Goal: Transaction & Acquisition: Purchase product/service

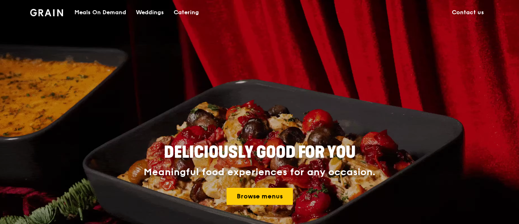
click at [183, 9] on div "Catering" at bounding box center [186, 12] width 25 height 24
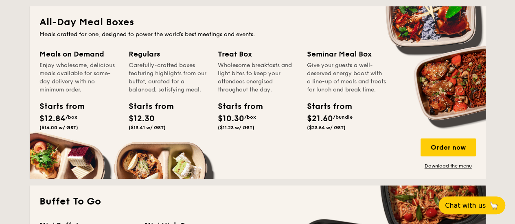
scroll to position [542, 0]
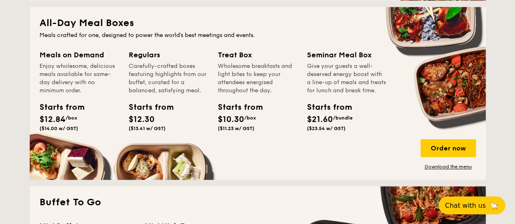
click at [319, 114] on div "Starts from" at bounding box center [325, 107] width 37 height 12
click at [333, 53] on div "Seminar Meal Box" at bounding box center [346, 54] width 79 height 11
click at [439, 148] on div "Order now" at bounding box center [447, 148] width 55 height 18
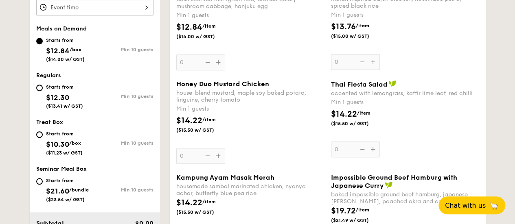
scroll to position [349, 0]
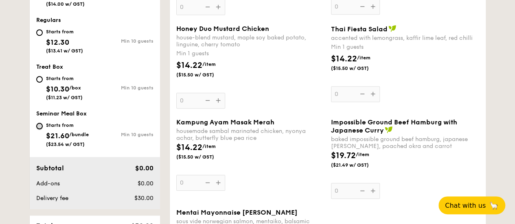
click at [38, 123] on input "Starts from $21.60 /bundle ($23.54 w/ GST) Min 10 guests" at bounding box center [39, 126] width 7 height 7
radio input "true"
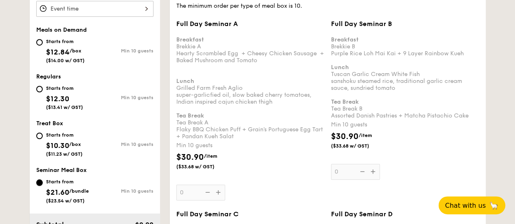
scroll to position [295, 0]
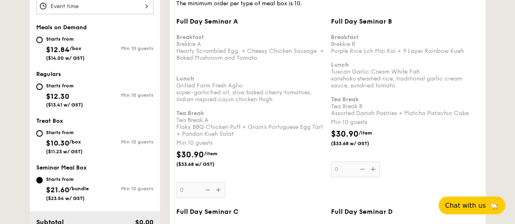
click at [38, 139] on div "Starts from $10.30 /box ($11.23 w/ GST)" at bounding box center [65, 141] width 59 height 27
click at [38, 137] on input "Starts from $10.30 /box ($11.23 w/ GST) Min 10 guests" at bounding box center [39, 133] width 7 height 7
radio input "true"
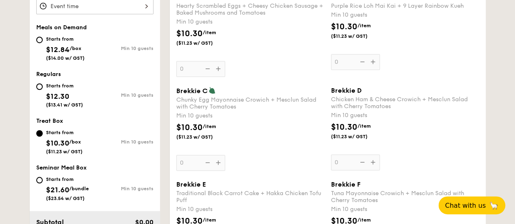
click at [35, 85] on div "Starts from $12.30 ($13.41 w/ GST) Min 10 guests" at bounding box center [95, 97] width 124 height 32
click at [42, 87] on input "Starts from $12.30 ($13.41 w/ GST) Min 10 guests" at bounding box center [39, 86] width 7 height 7
radio input "true"
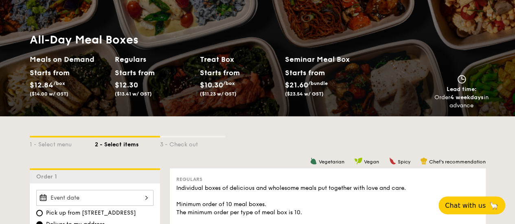
scroll to position [0, 0]
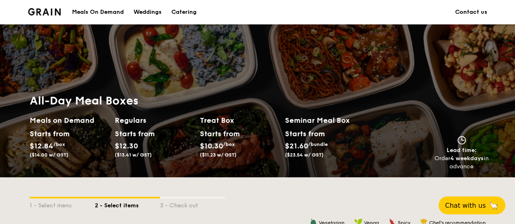
scroll to position [1431, 0]
